Goal: Task Accomplishment & Management: Manage account settings

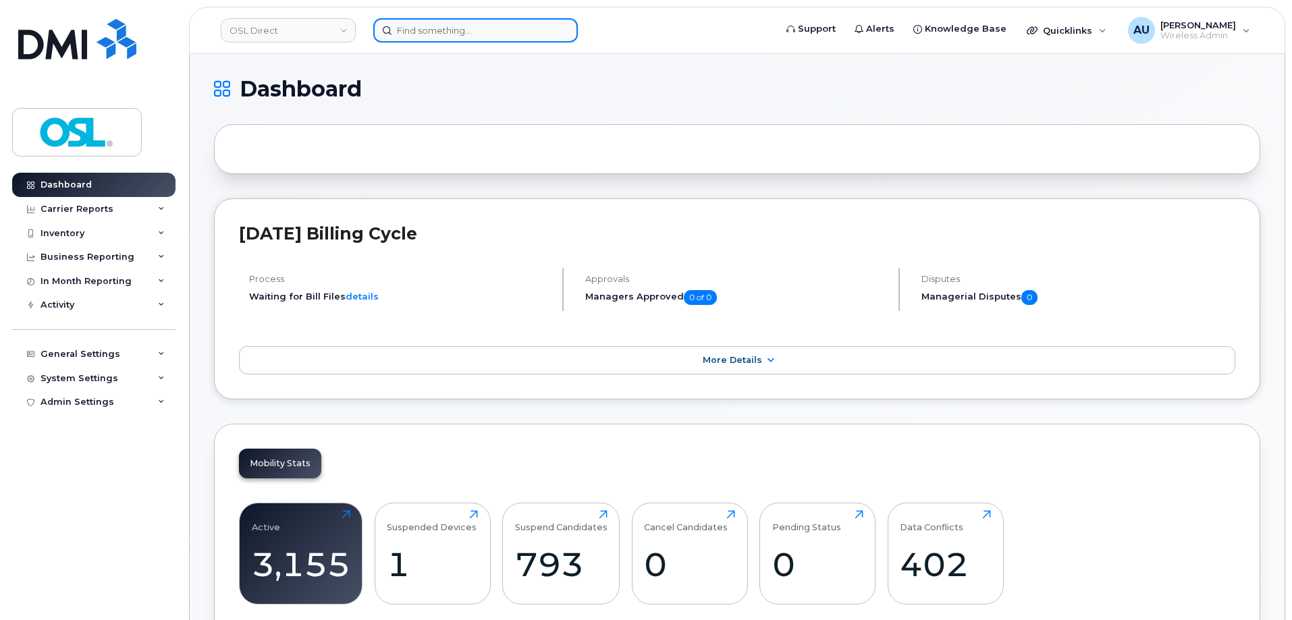
click at [406, 33] on input at bounding box center [475, 30] width 205 height 24
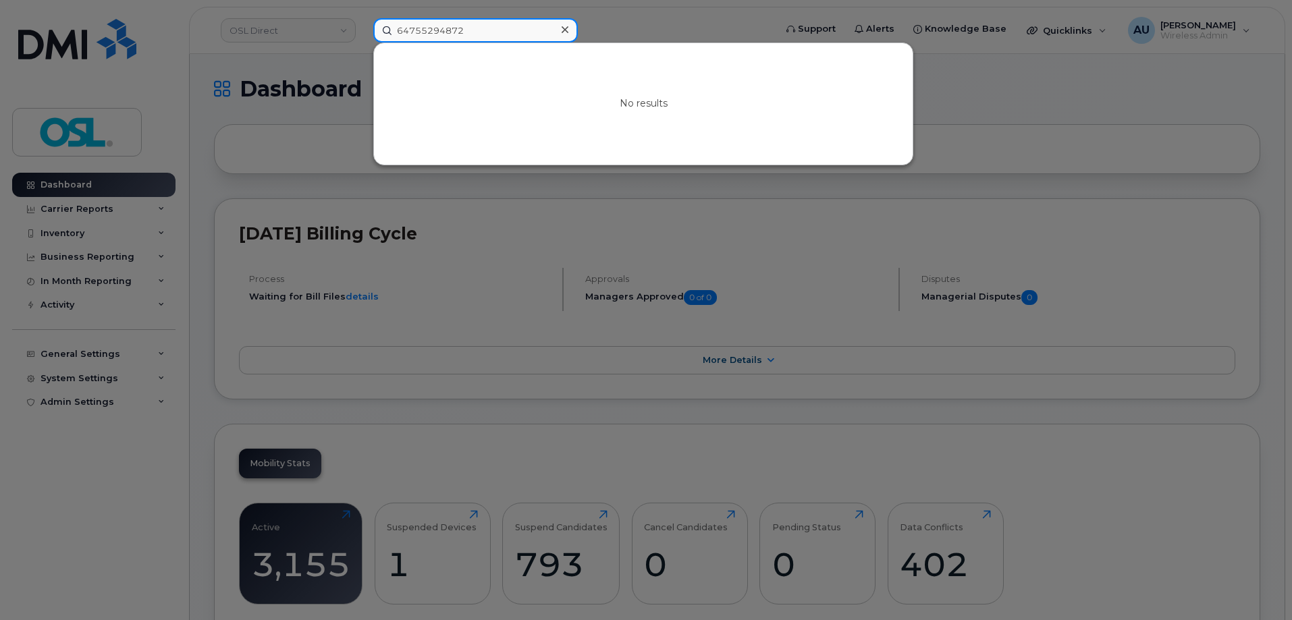
click at [425, 30] on input "64755294872" at bounding box center [475, 30] width 205 height 24
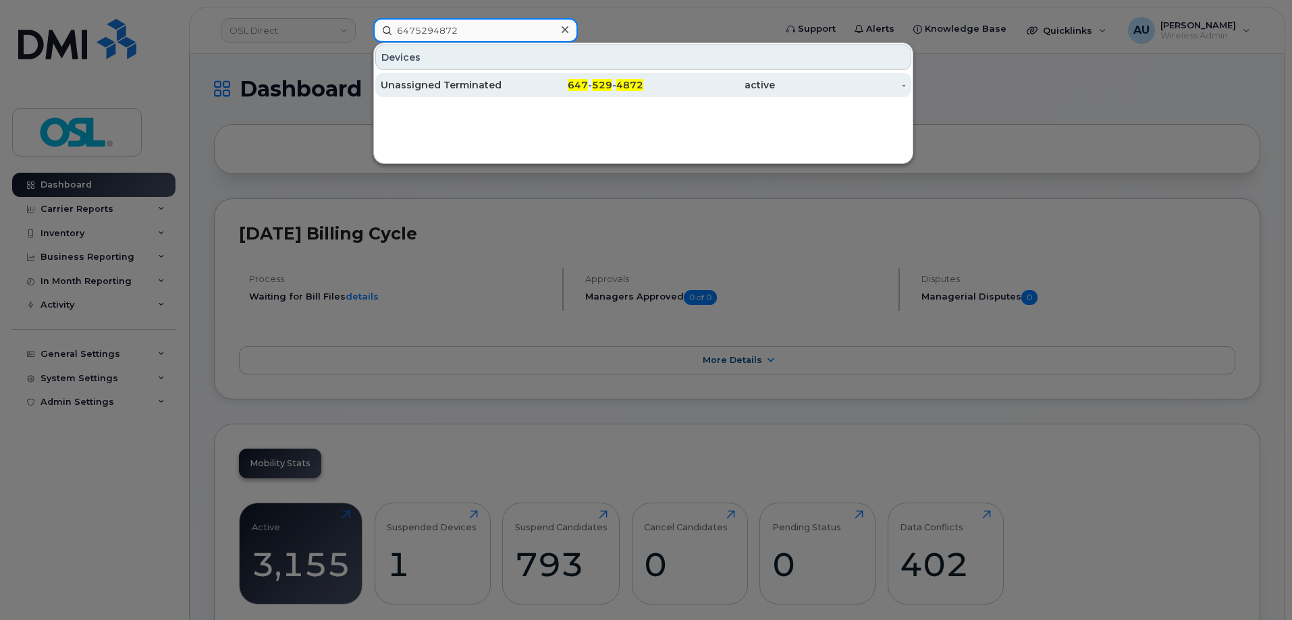
type input "6475294872"
click at [612, 90] on div "647 - 529 - 4872" at bounding box center [578, 85] width 132 height 14
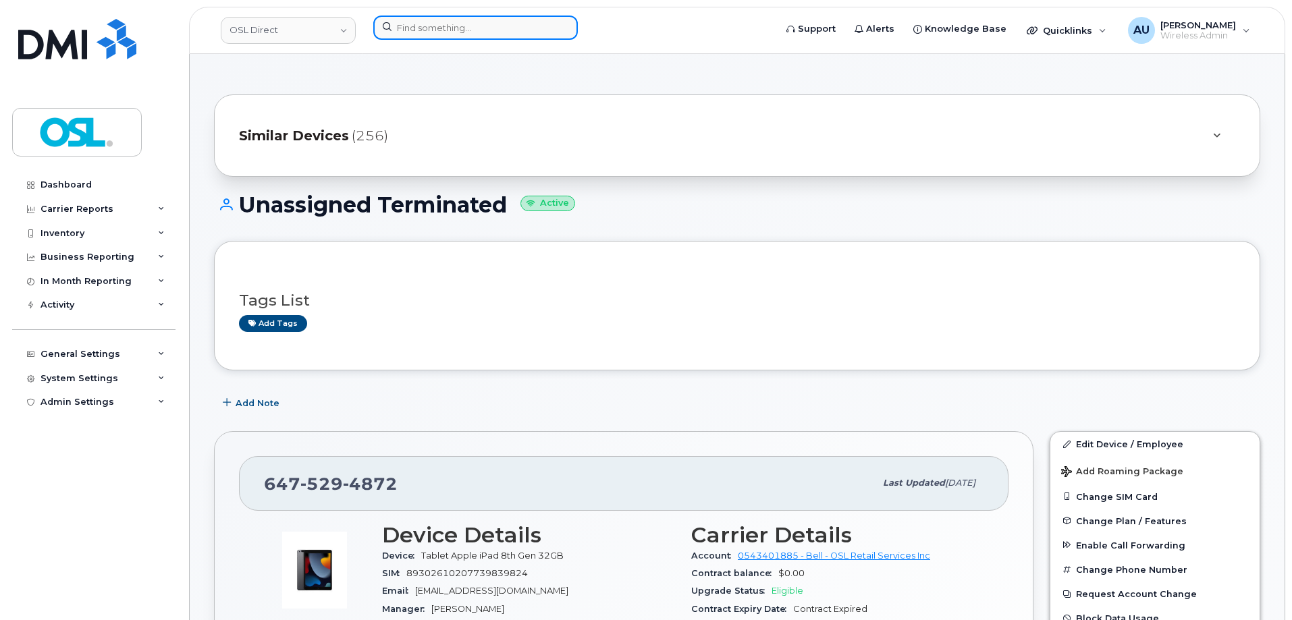
click at [447, 35] on input at bounding box center [475, 28] width 205 height 24
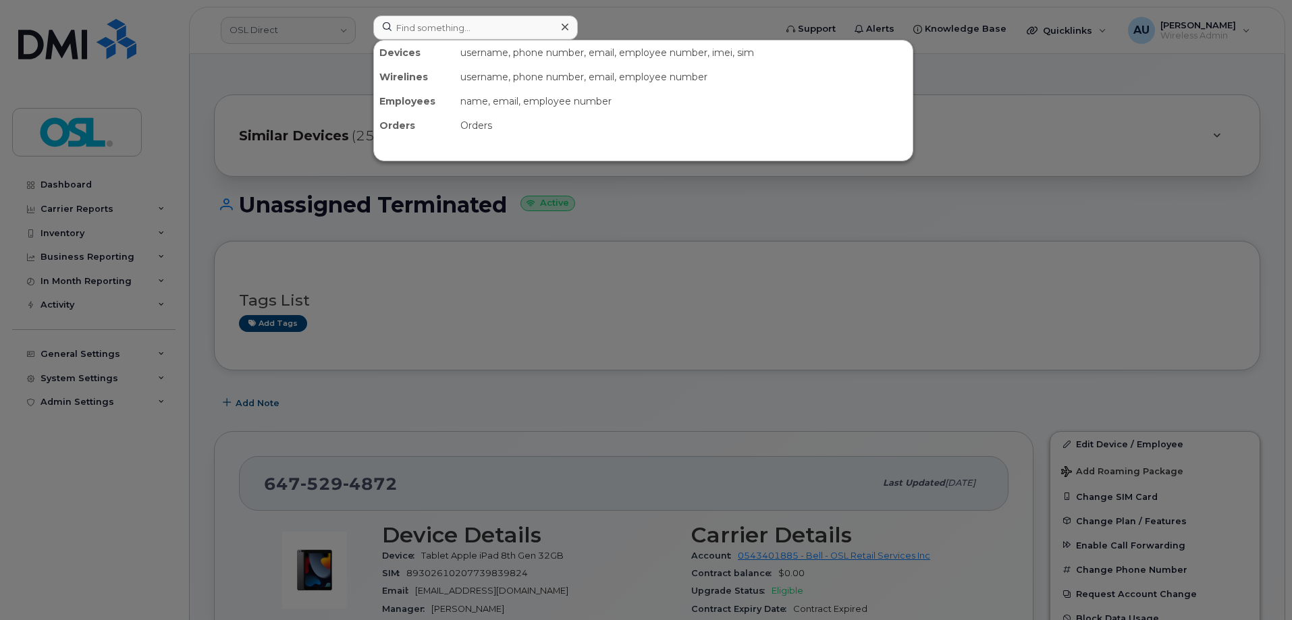
click at [600, 354] on div at bounding box center [646, 310] width 1292 height 620
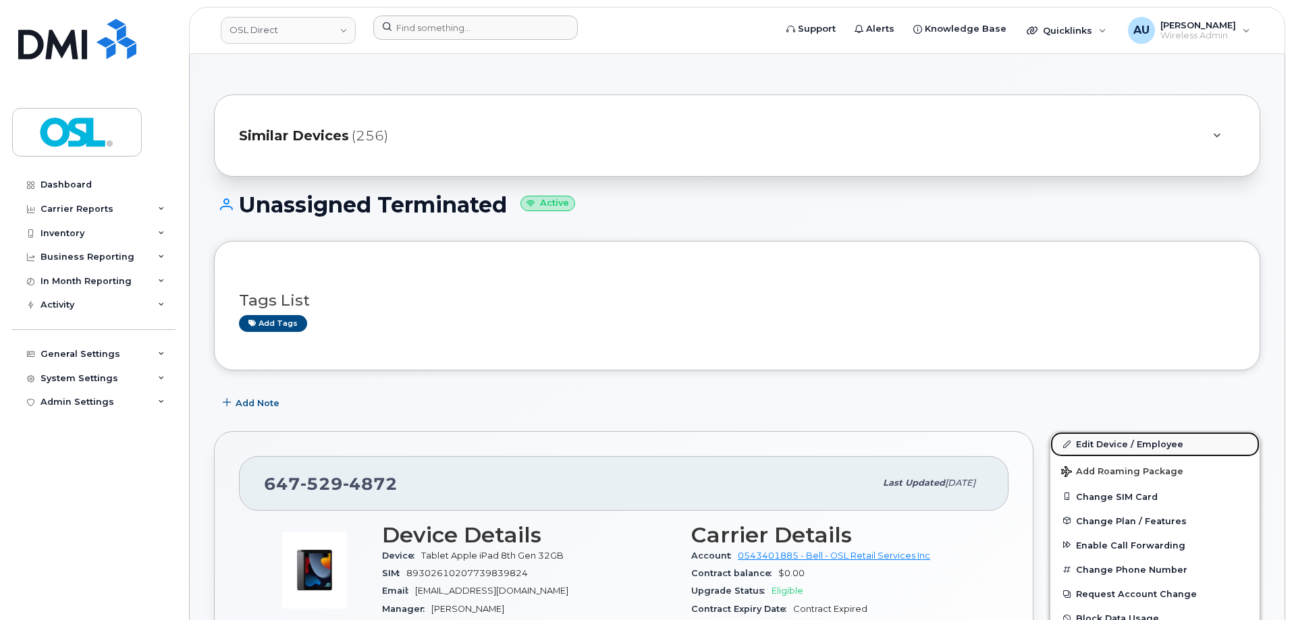
click at [1150, 444] on link "Edit Device / Employee" at bounding box center [1155, 444] width 209 height 24
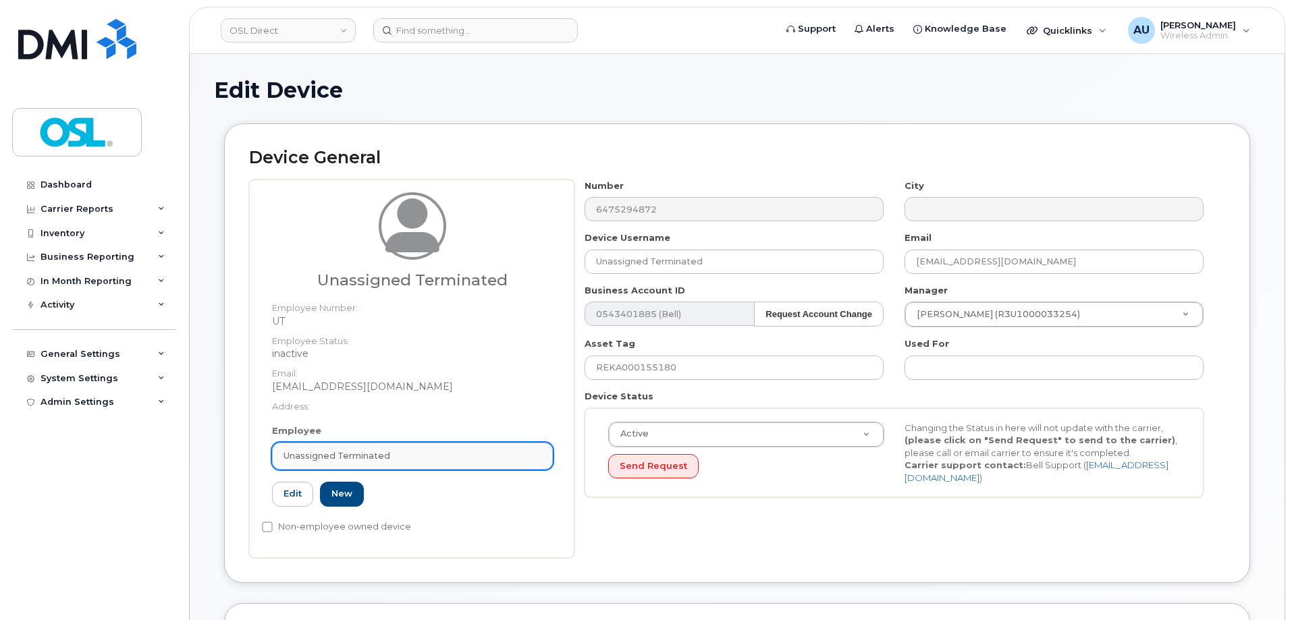
click at [443, 454] on div "Unassigned Terminated" at bounding box center [413, 456] width 258 height 13
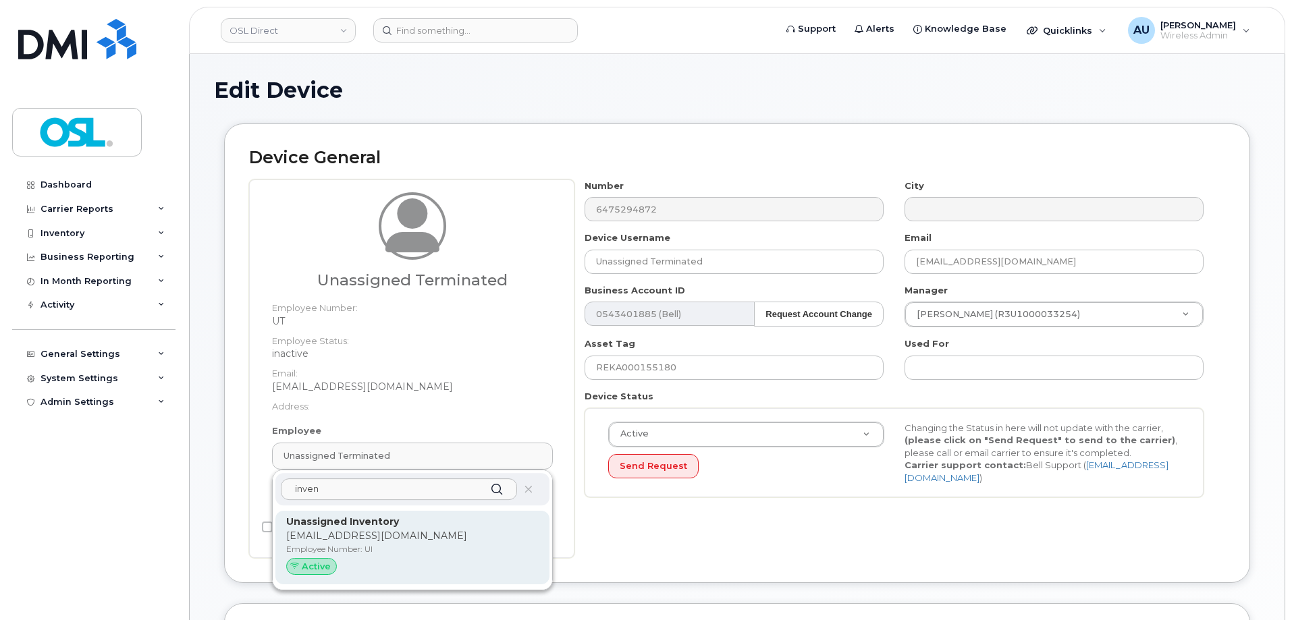
type input "inven"
click at [399, 552] on p "Employee Number: UI" at bounding box center [412, 549] width 253 height 12
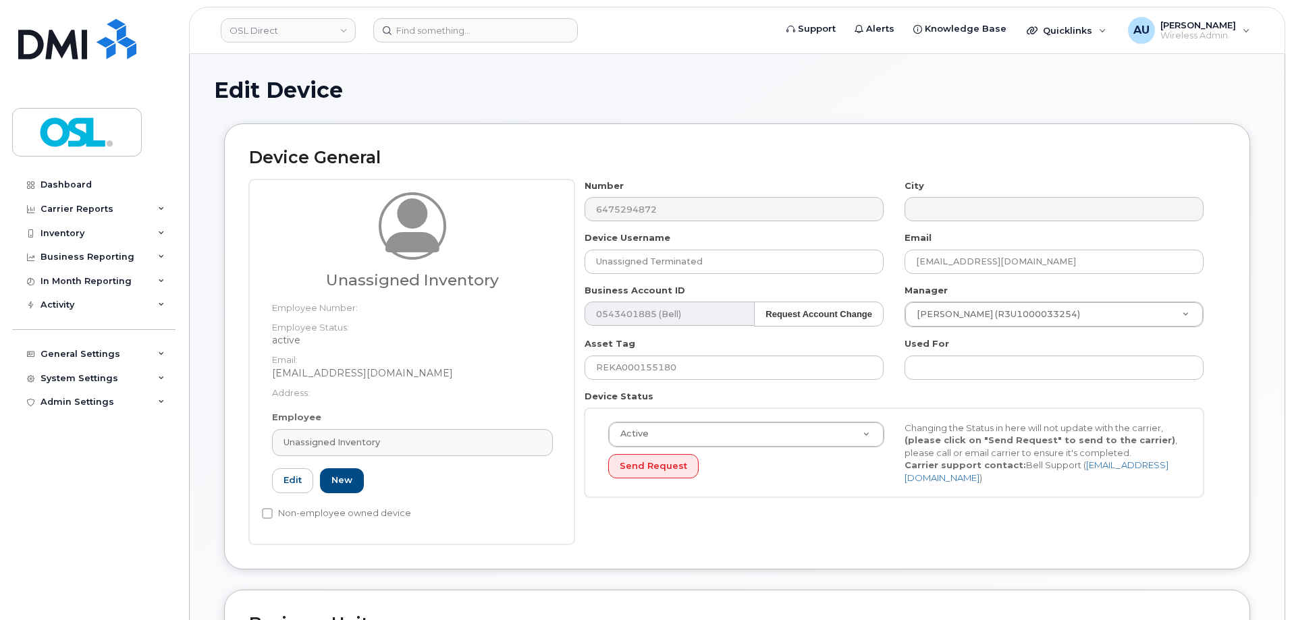
type input "UI"
type input "Unassigned Inventory"
type input "[EMAIL_ADDRESS][DOMAIN_NAME]"
type input "4724252"
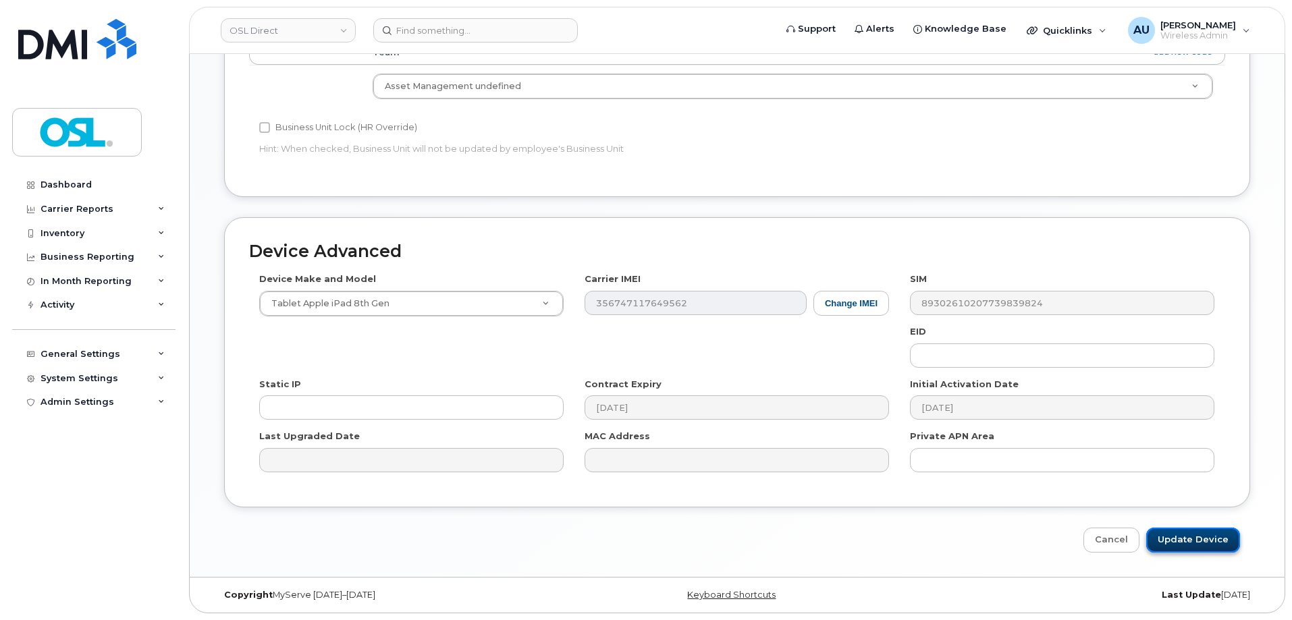
click at [1168, 537] on input "Update Device" at bounding box center [1193, 540] width 94 height 25
type input "Saving..."
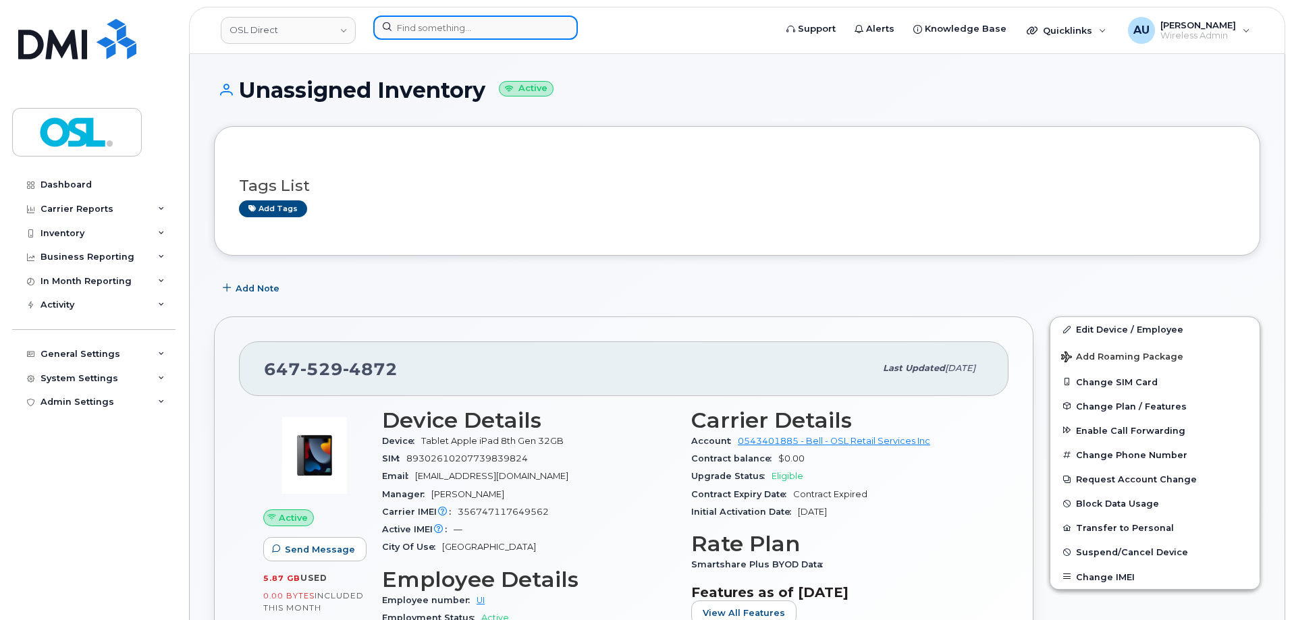
click at [417, 23] on input at bounding box center [475, 28] width 205 height 24
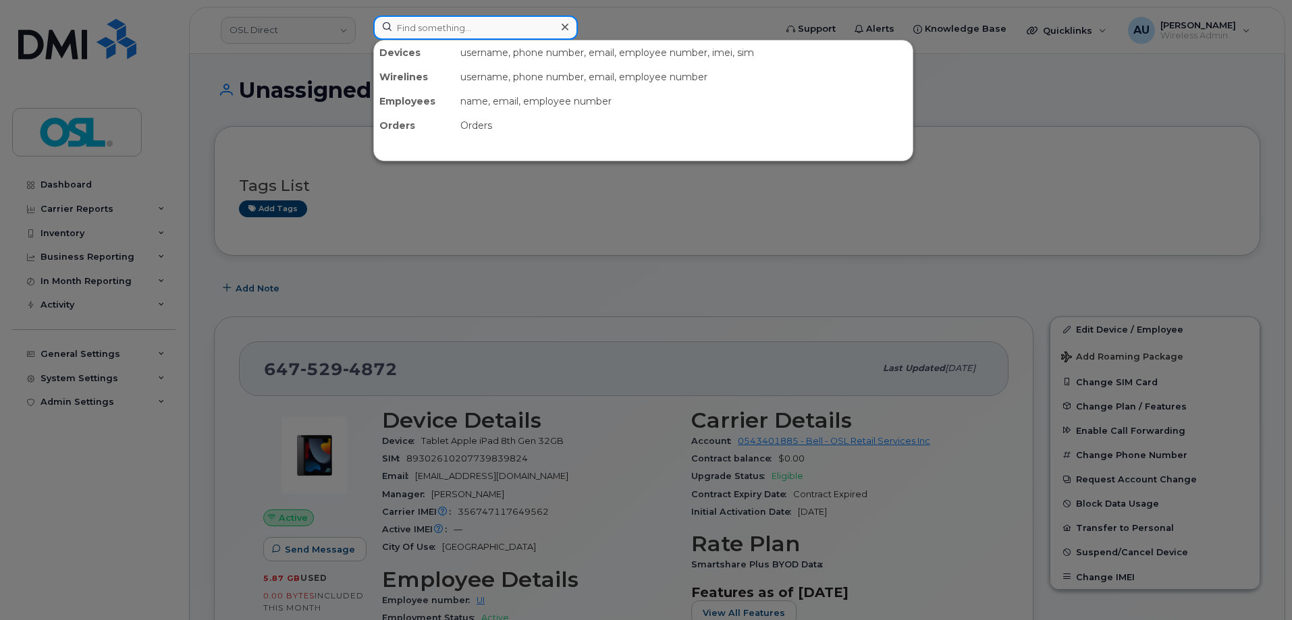
paste input "5142465783"
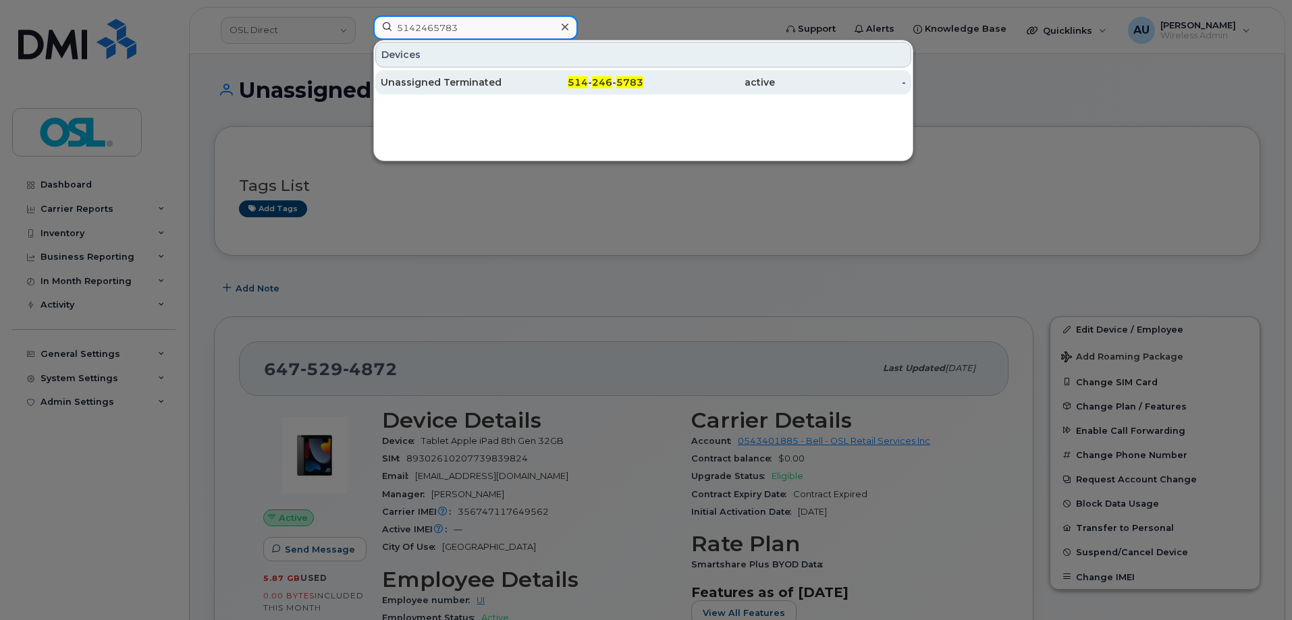
type input "5142465783"
click at [509, 84] on div "Unassigned Terminated" at bounding box center [447, 83] width 132 height 14
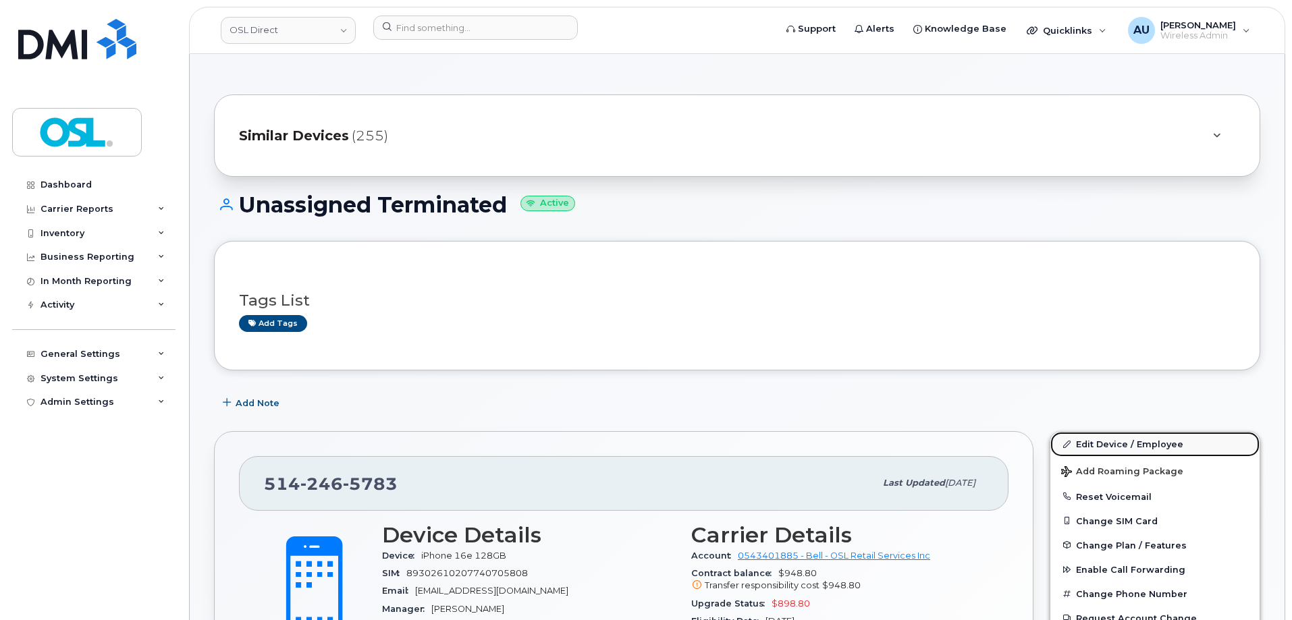
click at [1109, 446] on link "Edit Device / Employee" at bounding box center [1155, 444] width 209 height 24
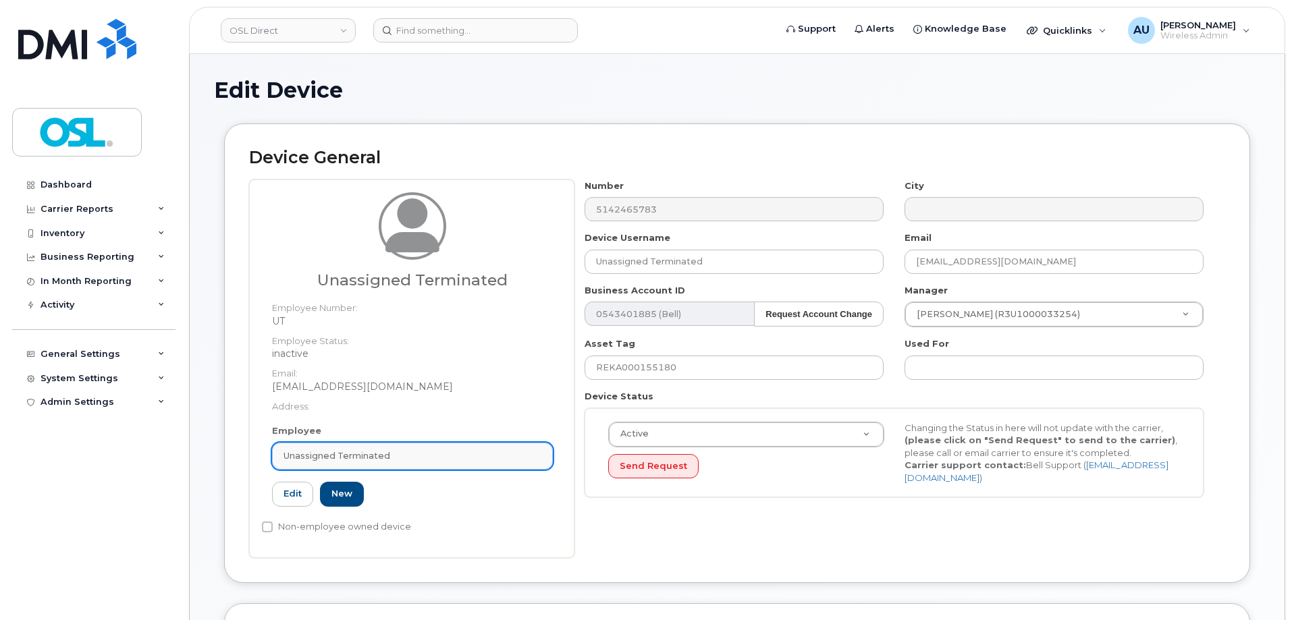
click at [406, 464] on link "Unassigned Terminated" at bounding box center [412, 456] width 281 height 27
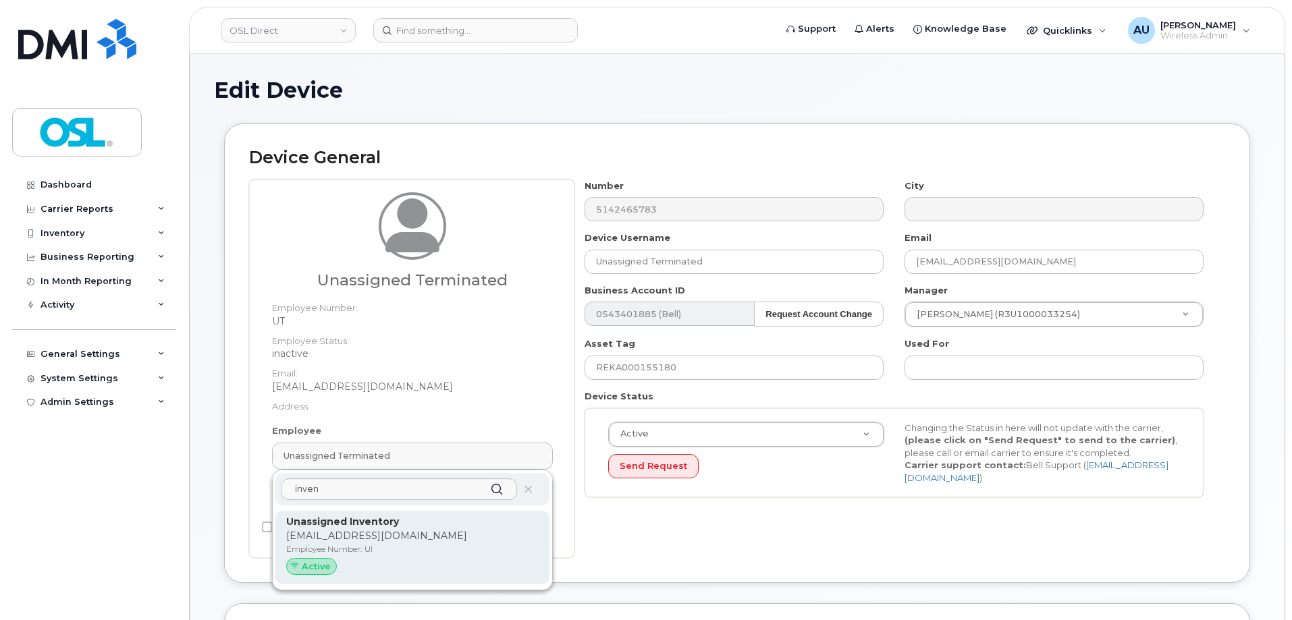
type input "inven"
click at [365, 554] on p "Employee Number: UI" at bounding box center [412, 549] width 253 height 12
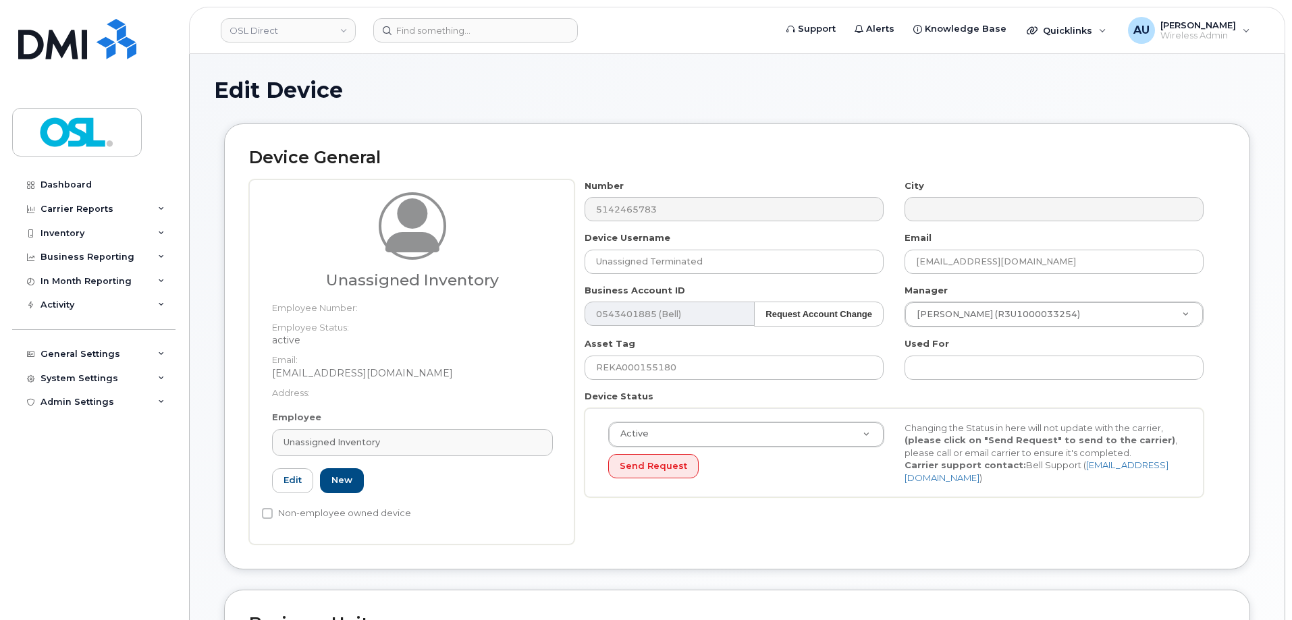
type input "UI"
type input "Unassigned Inventory"
type input "[EMAIL_ADDRESS][DOMAIN_NAME]"
type input "4724252"
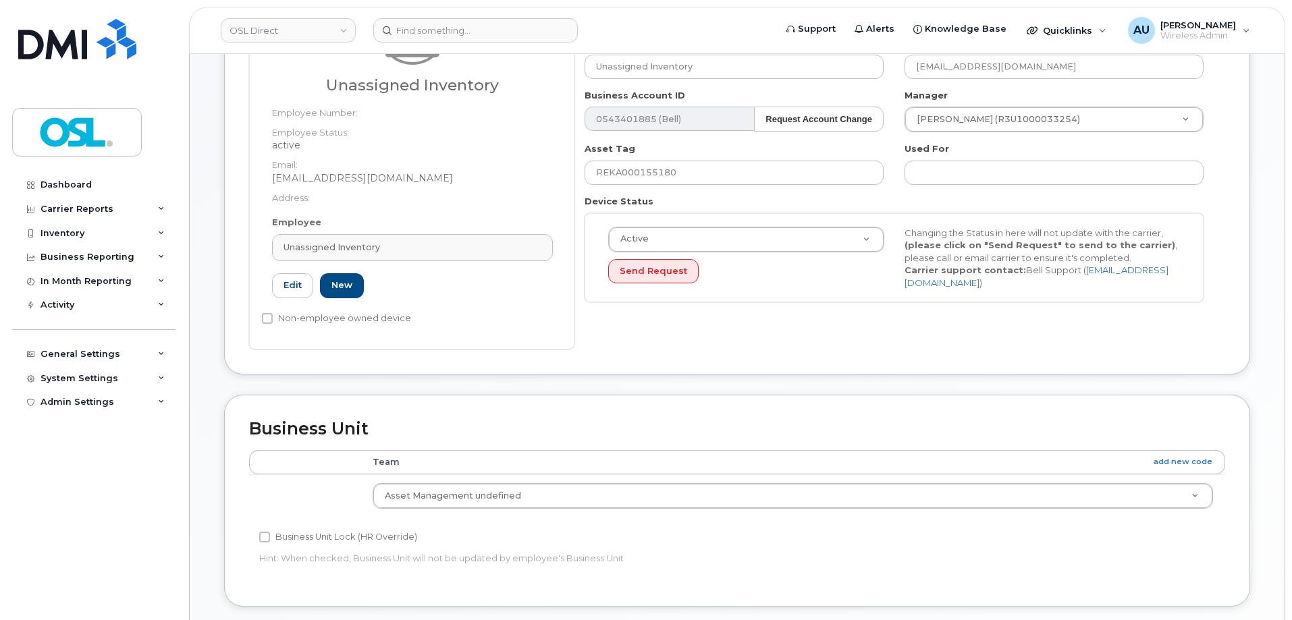
scroll to position [605, 0]
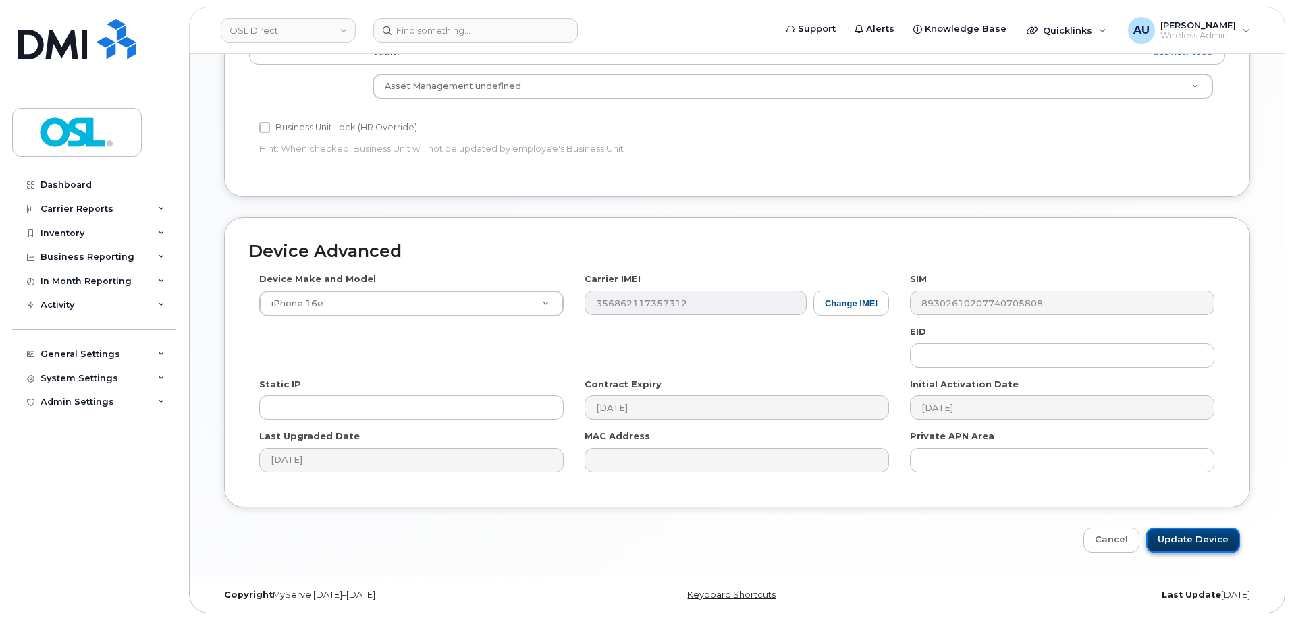
click at [1208, 532] on input "Update Device" at bounding box center [1193, 540] width 94 height 25
type input "Saving..."
